Goal: Obtain resource: Download file/media

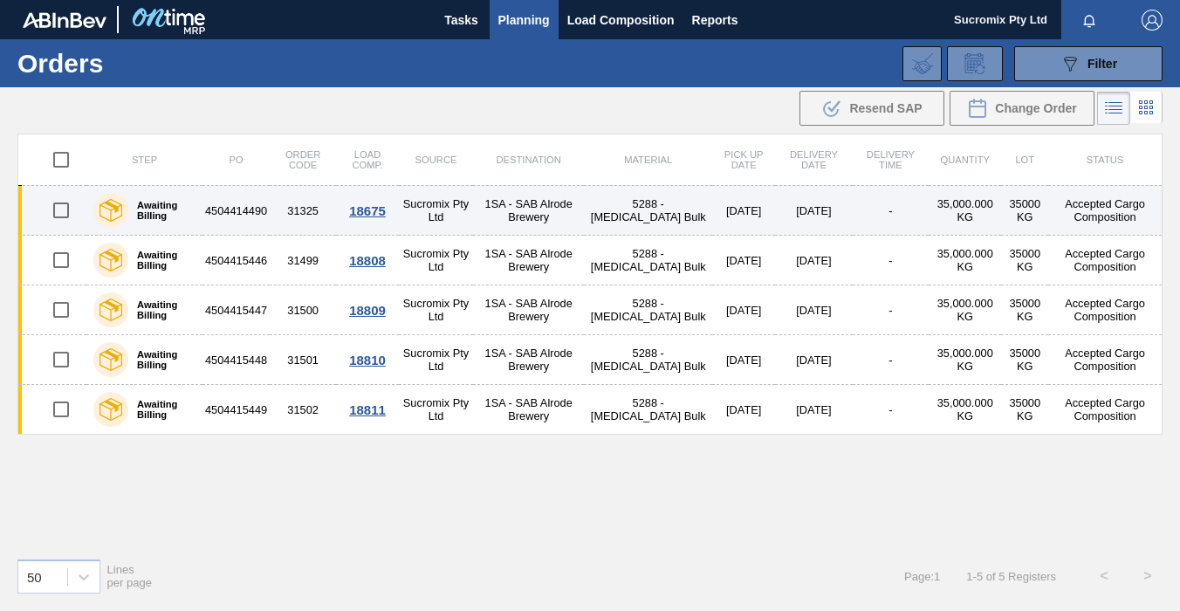
click at [254, 215] on td "4504414490" at bounding box center [236, 211] width 67 height 50
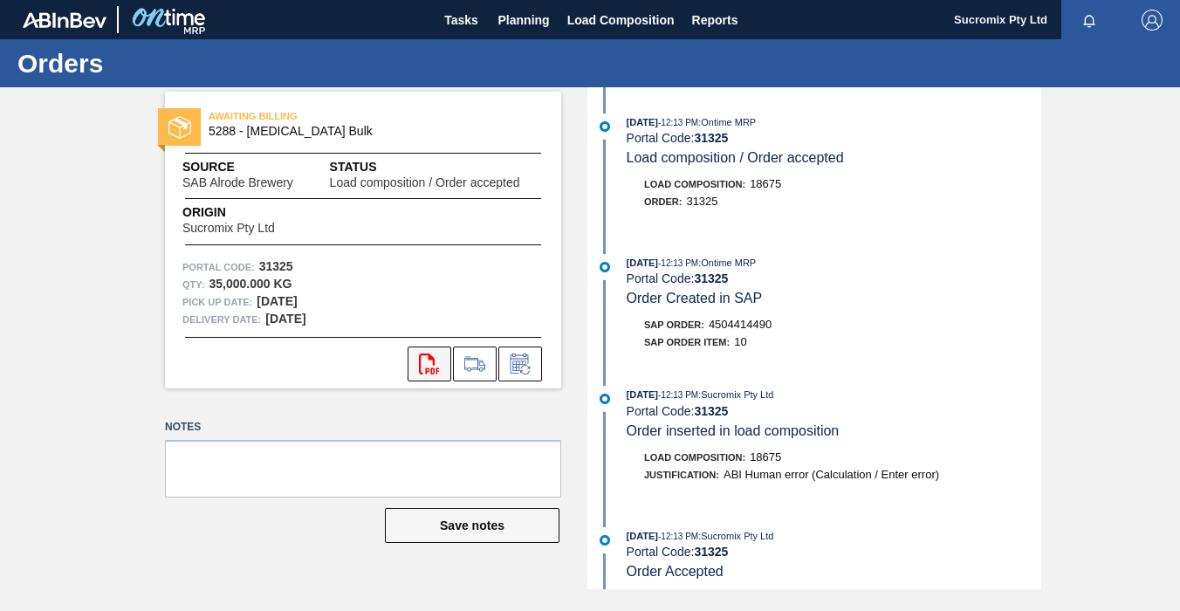
click at [421, 361] on icon "svg{fill:#ff0000}" at bounding box center [429, 364] width 21 height 21
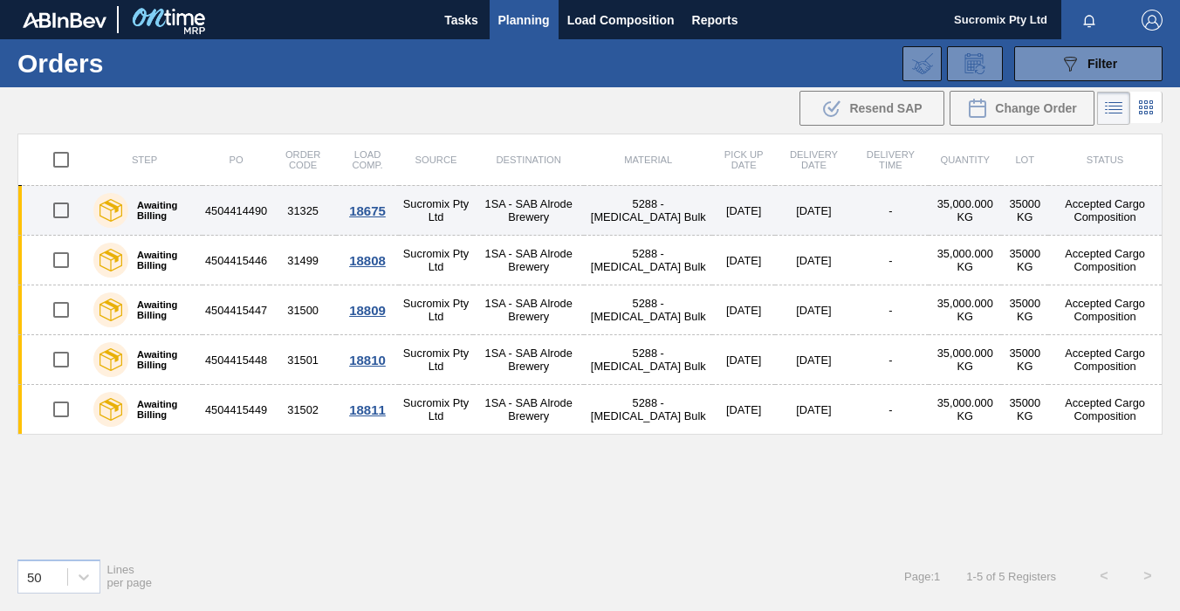
click at [381, 214] on div "18675" at bounding box center [368, 210] width 58 height 15
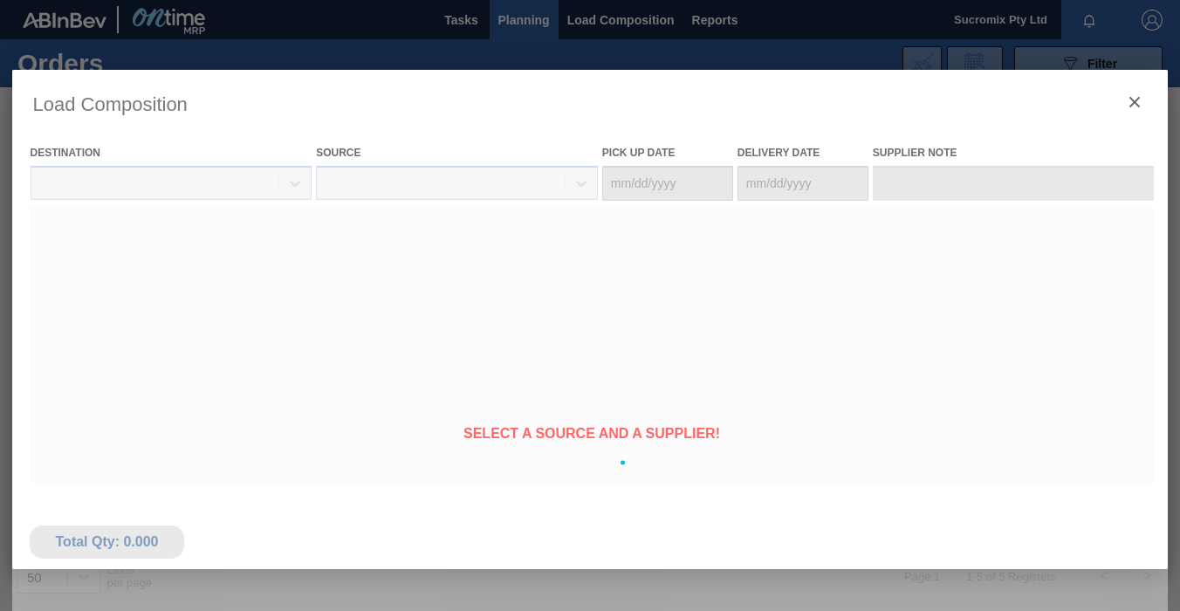
type Date "[DATE]"
type Date "09/06/2025"
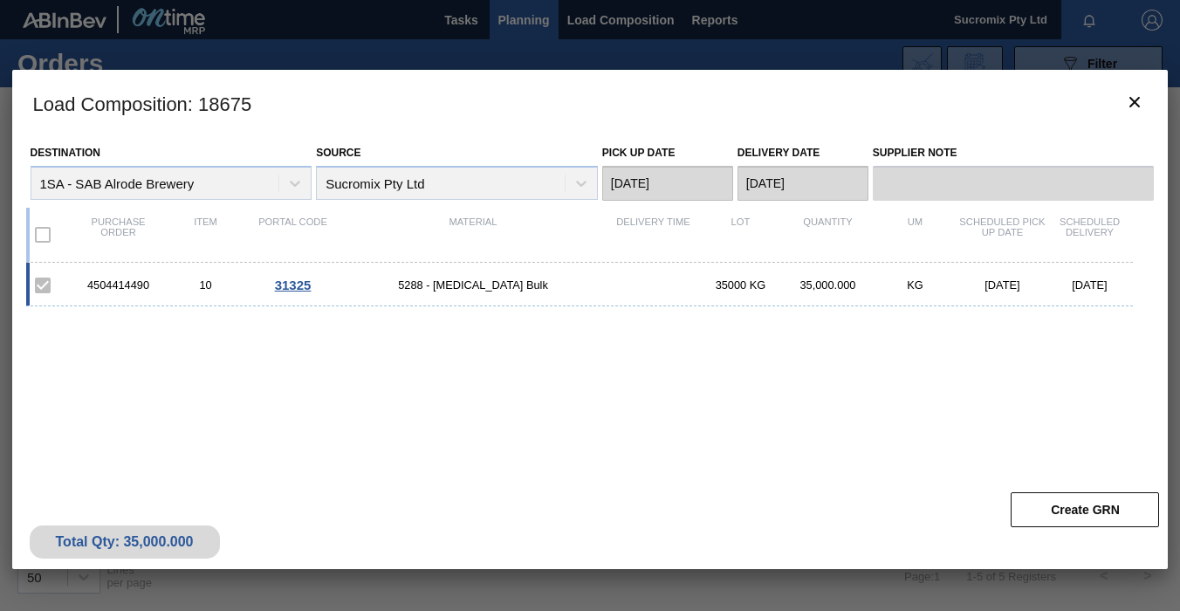
click at [127, 283] on div "4504414490" at bounding box center [118, 285] width 87 height 13
click at [1139, 96] on icon "botão de ícone" at bounding box center [1135, 102] width 21 height 21
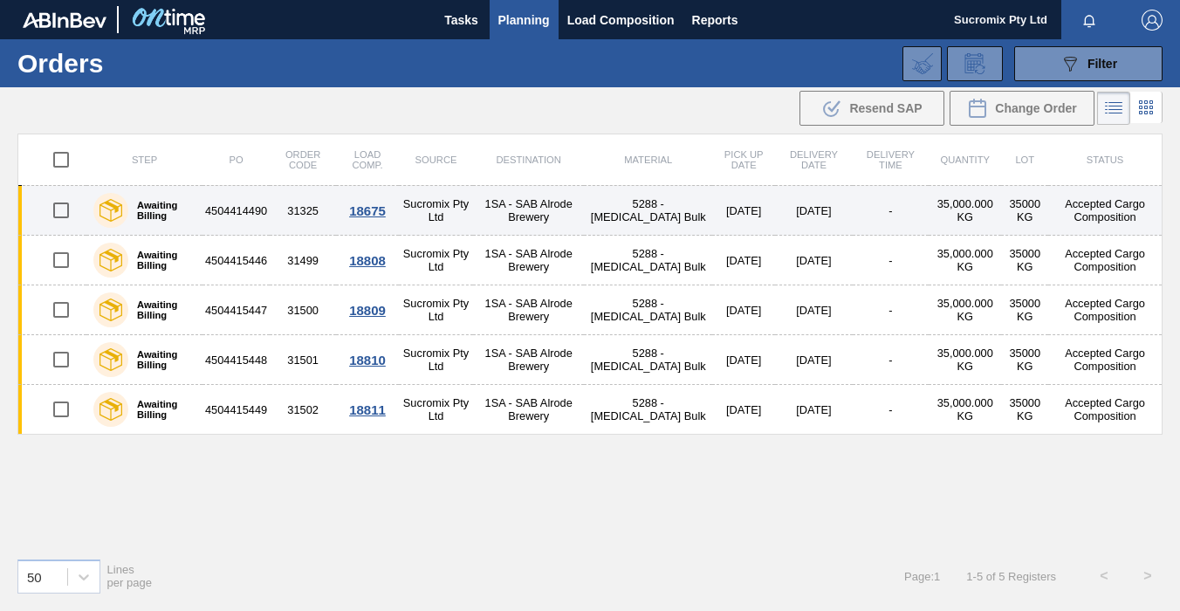
click at [251, 212] on td "4504414490" at bounding box center [236, 211] width 67 height 50
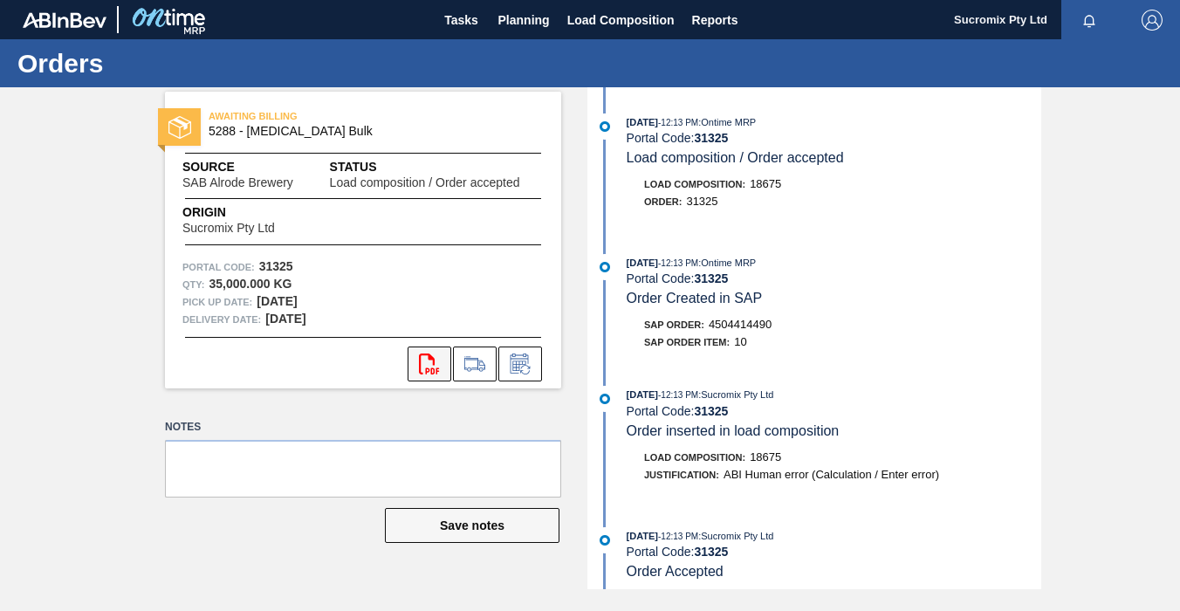
click at [435, 366] on icon "svg{fill:#ff0000}" at bounding box center [429, 364] width 21 height 21
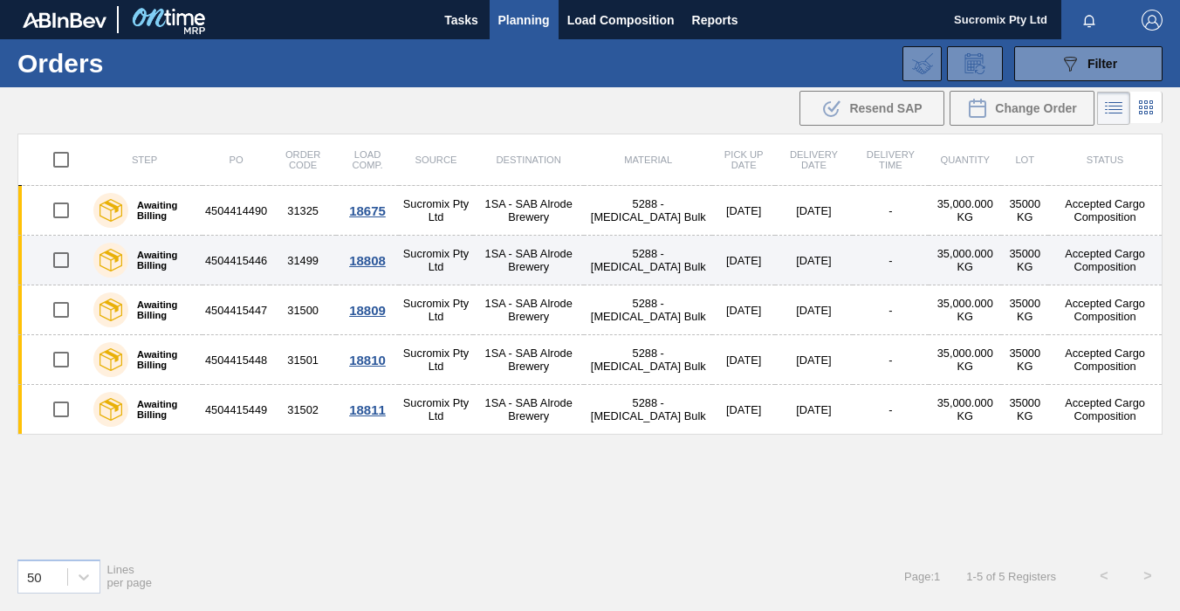
click at [248, 262] on td "4504415446" at bounding box center [236, 261] width 67 height 50
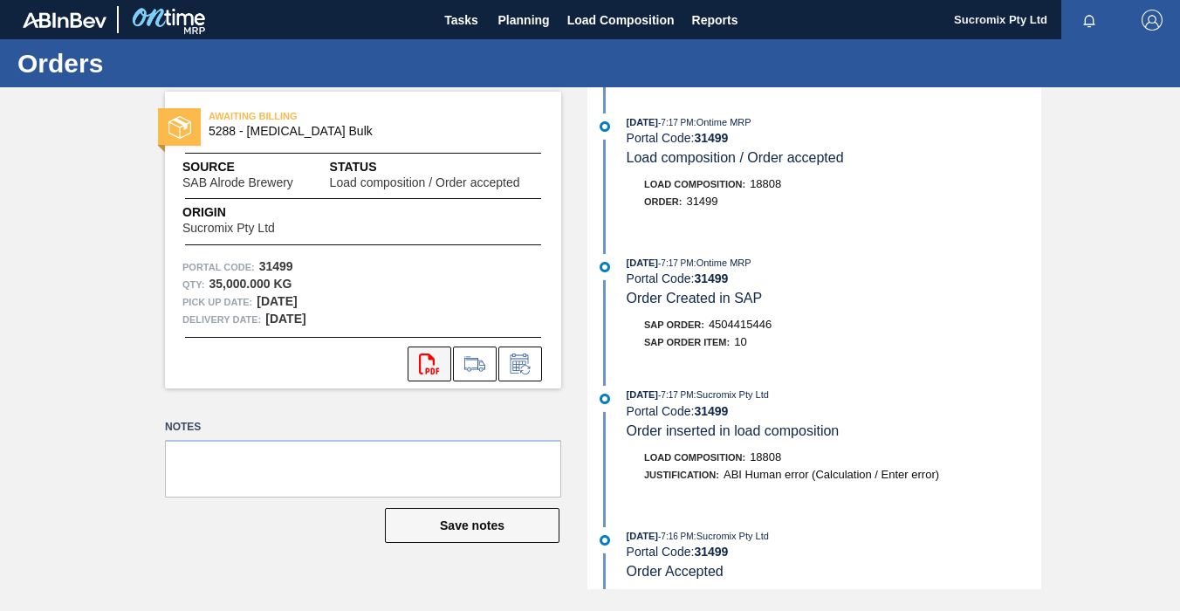
click at [427, 369] on icon "svg{fill:#ff0000}" at bounding box center [429, 364] width 21 height 21
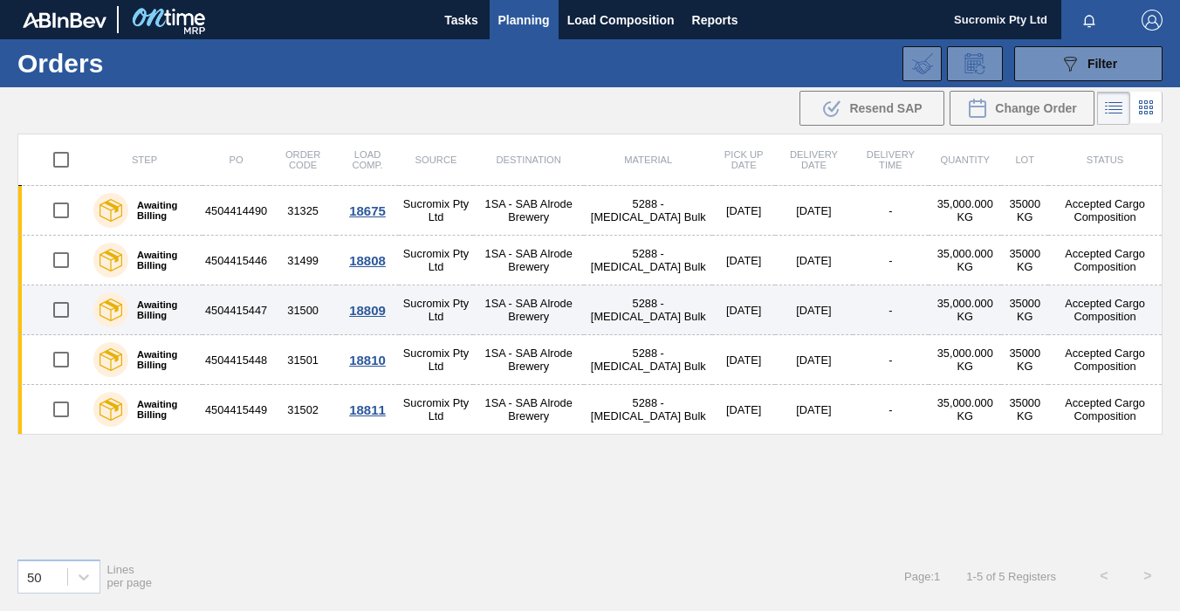
click at [275, 316] on td "31500" at bounding box center [303, 310] width 66 height 50
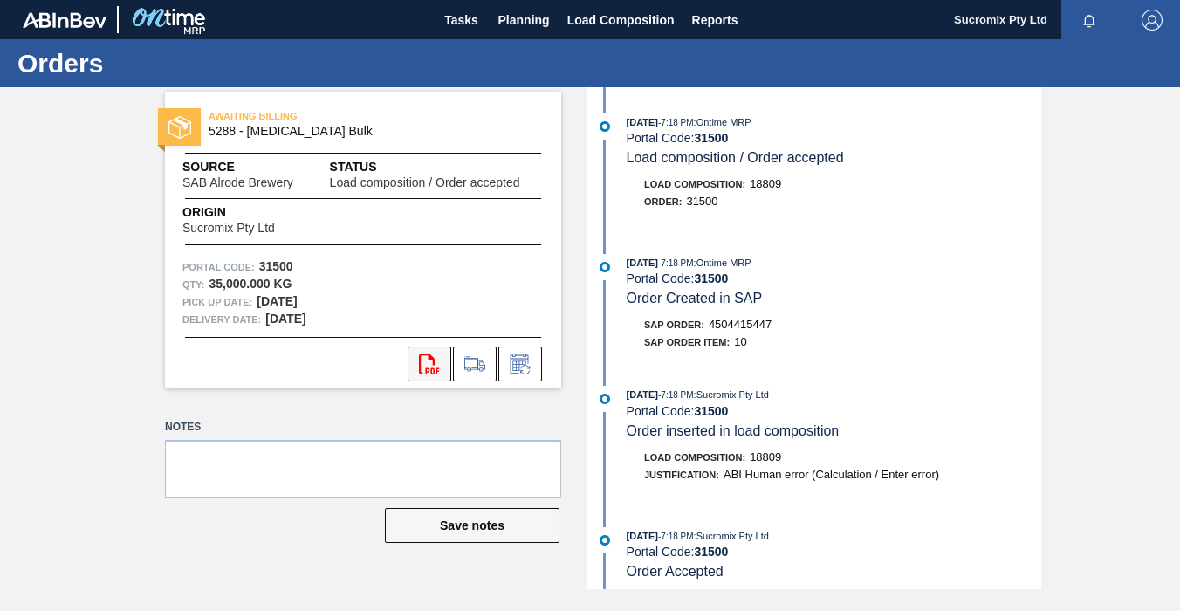
click at [425, 357] on icon "svg{fill:#ff0000}" at bounding box center [429, 364] width 21 height 21
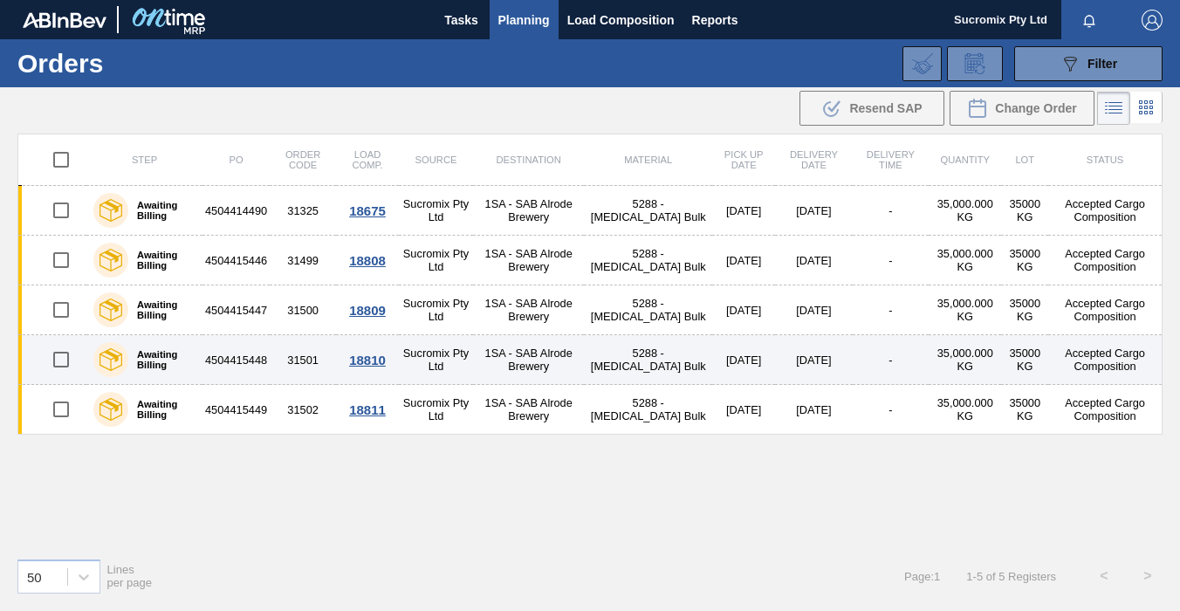
click at [293, 351] on td "31501" at bounding box center [303, 360] width 66 height 50
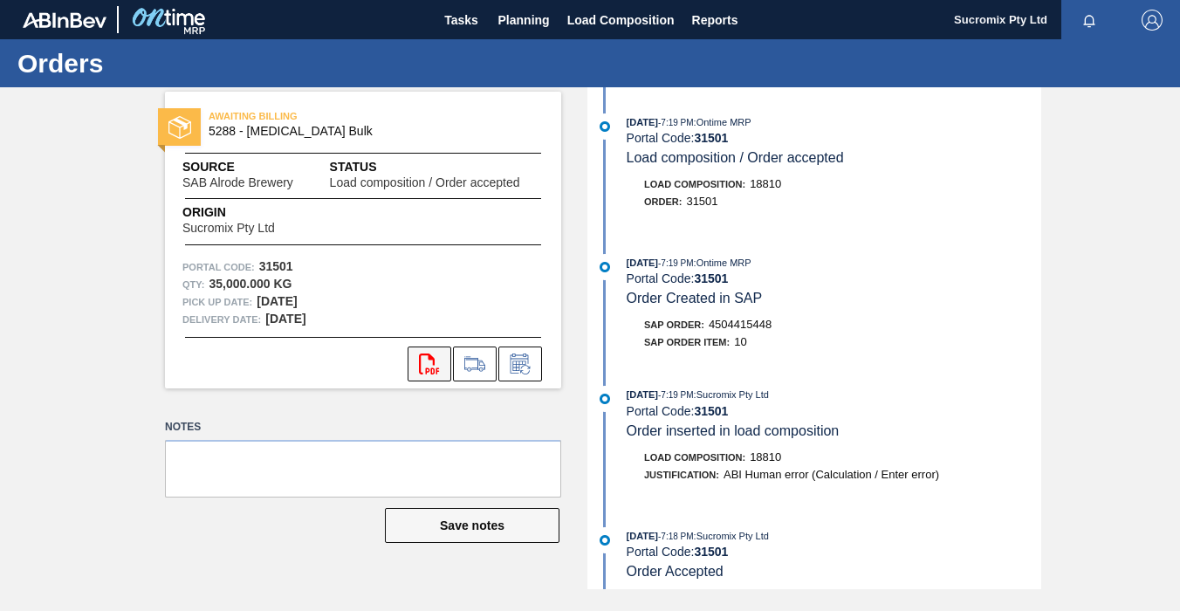
click at [439, 354] on icon "svg{fill:#ff0000}" at bounding box center [429, 364] width 21 height 21
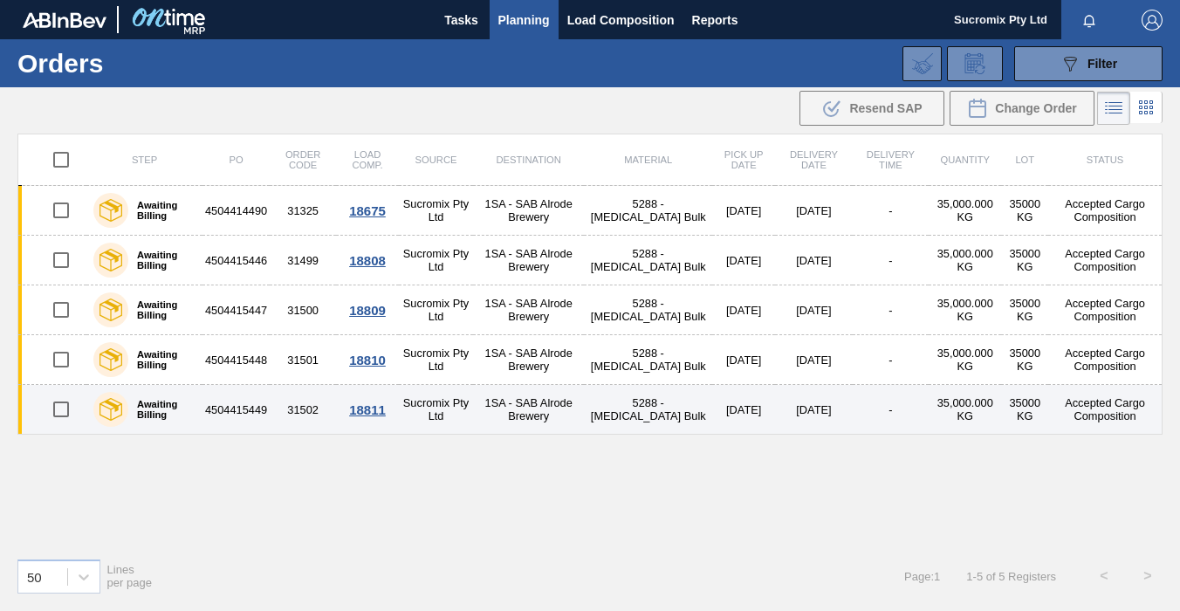
click at [242, 402] on td "4504415449" at bounding box center [236, 410] width 67 height 50
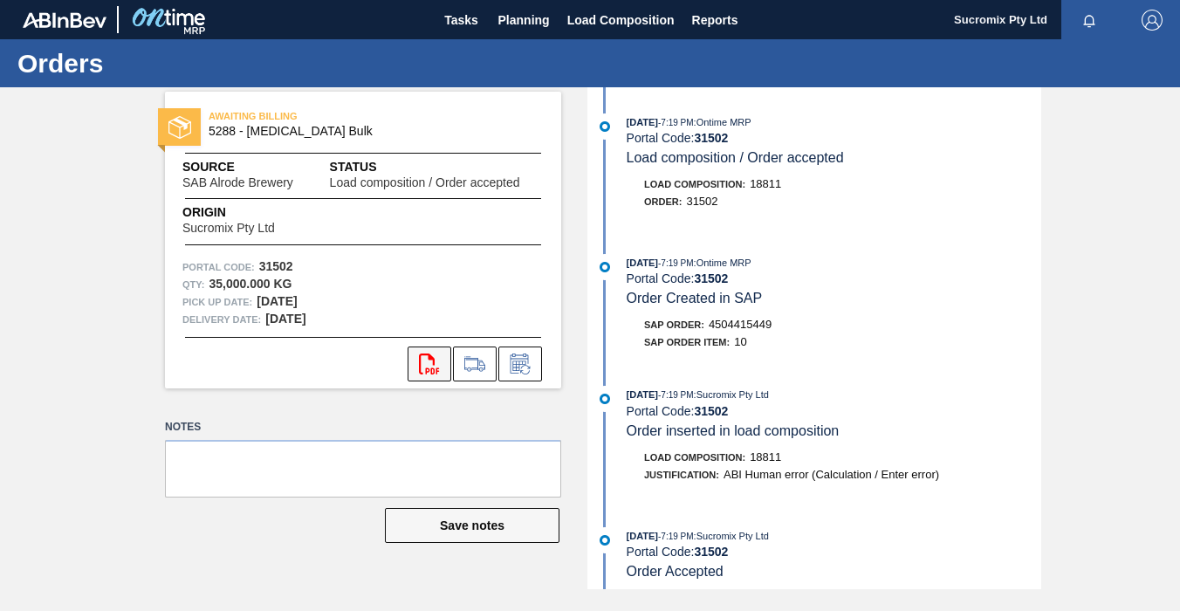
click at [423, 348] on button "svg{fill:#ff0000}" at bounding box center [430, 364] width 44 height 35
click at [467, 20] on span "Tasks" at bounding box center [462, 20] width 38 height 21
